Goal: Information Seeking & Learning: Learn about a topic

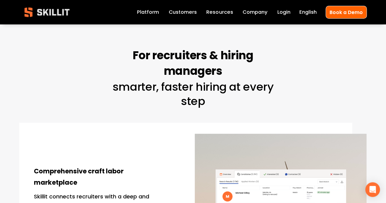
click at [176, 16] on link "Customers" at bounding box center [183, 12] width 28 height 9
click at [45, 12] on img at bounding box center [47, 12] width 56 height 18
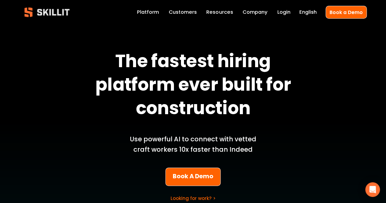
click at [0, 0] on div "Blog Pricing Help Center Labor Insights" at bounding box center [0, 0] width 0 height 0
click at [185, 11] on link "Customers" at bounding box center [183, 12] width 28 height 9
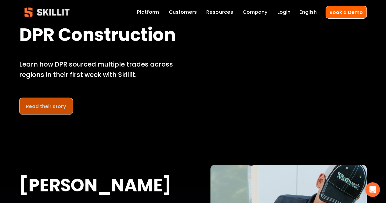
scroll to position [549, 0]
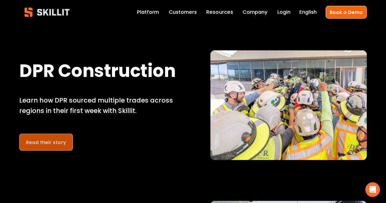
click at [46, 150] on link "Read their story" at bounding box center [46, 141] width 54 height 17
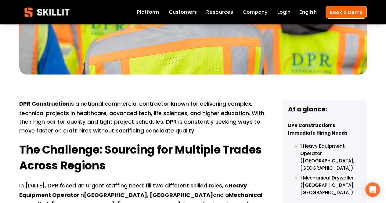
scroll to position [183, 0]
